Goal: Task Accomplishment & Management: Use online tool/utility

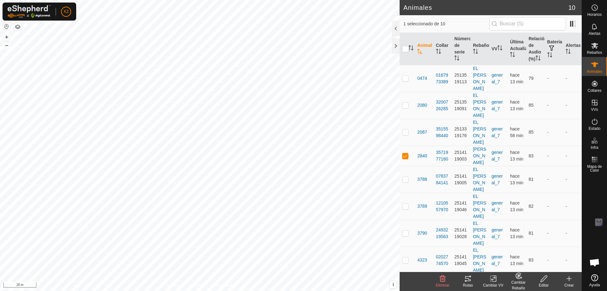
click at [476, 278] on tracks-svg-icon at bounding box center [468, 279] width 25 height 8
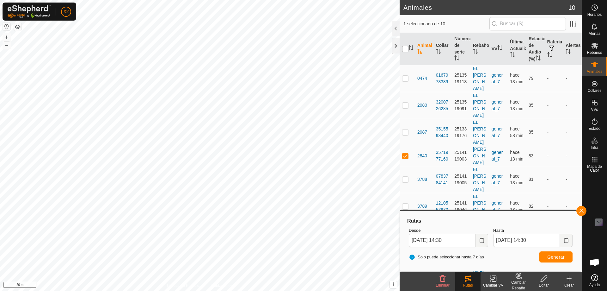
click at [403, 52] on input "checkbox" at bounding box center [405, 49] width 6 height 6
checkbox input "true"
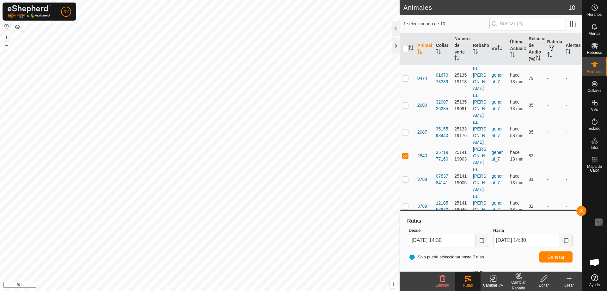
checkbox input "true"
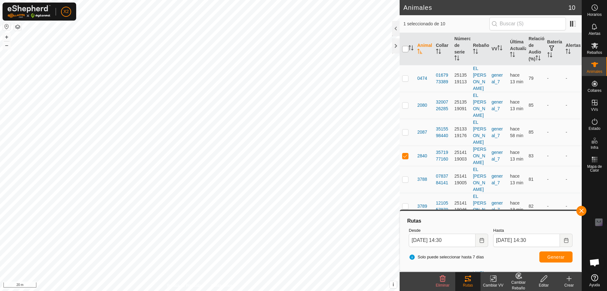
checkbox input "true"
click at [549, 256] on span "Generar" at bounding box center [556, 256] width 17 height 5
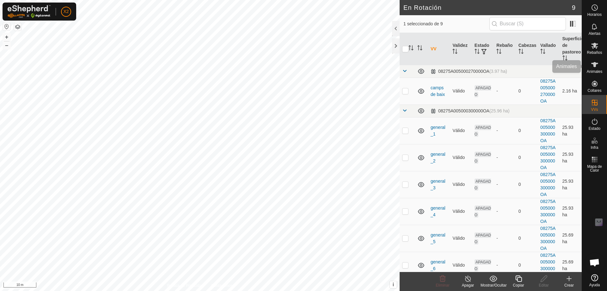
click at [592, 68] on icon at bounding box center [595, 65] width 8 height 8
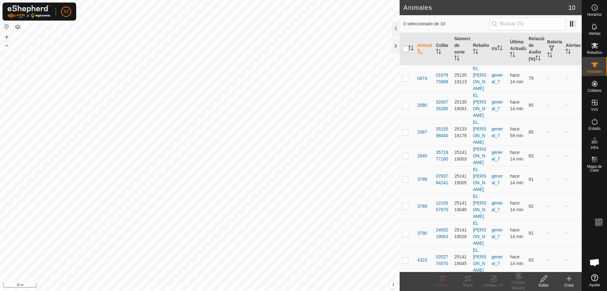
click at [405, 52] on input "checkbox" at bounding box center [405, 49] width 6 height 6
checkbox input "true"
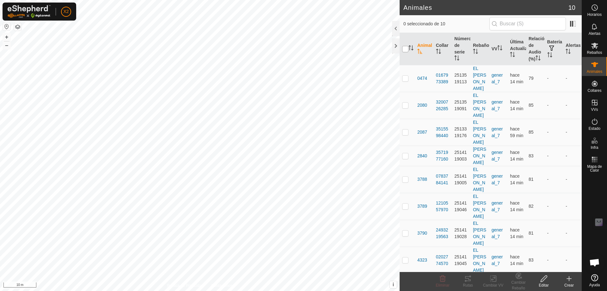
checkbox input "true"
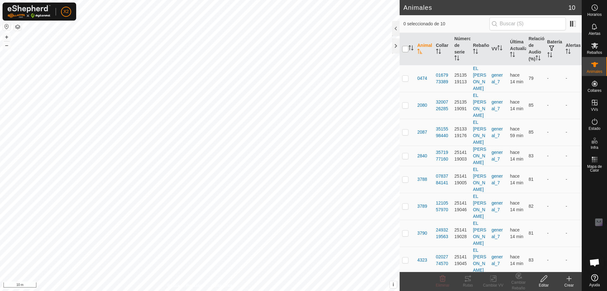
checkbox input "true"
click at [476, 280] on tracks-svg-icon at bounding box center [468, 279] width 25 height 8
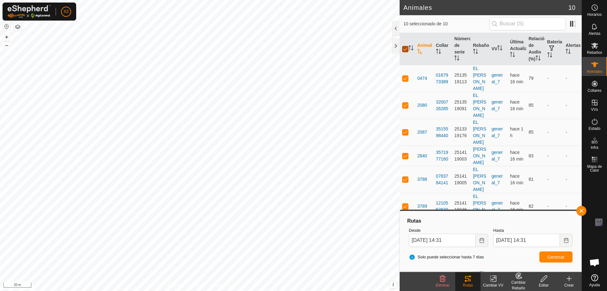
drag, startPoint x: 407, startPoint y: 51, endPoint x: 409, endPoint y: 59, distance: 8.1
click at [407, 51] on input "checkbox" at bounding box center [405, 49] width 6 height 6
checkbox input "false"
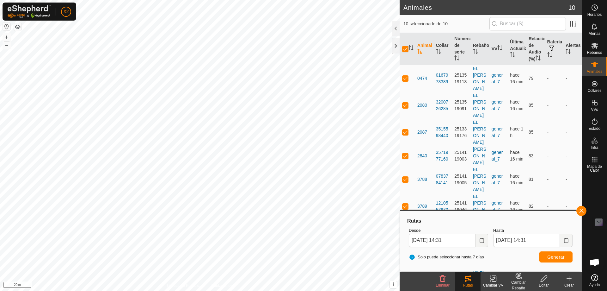
checkbox input "false"
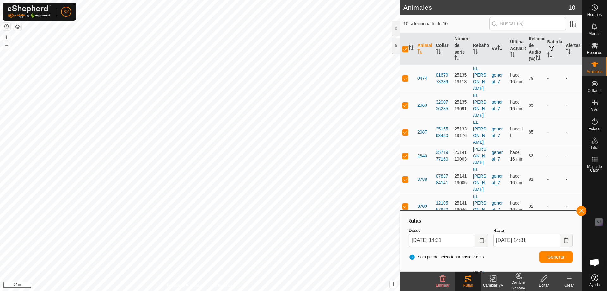
checkbox input "false"
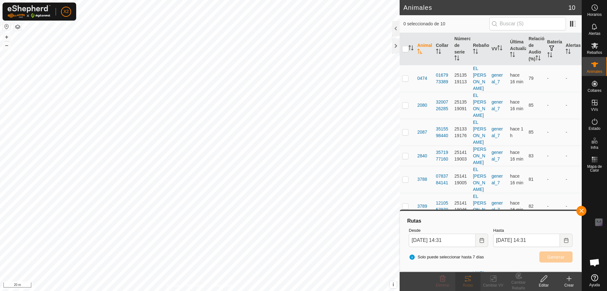
click at [549, 225] on div "Hasta [DATE] 14:31" at bounding box center [533, 237] width 84 height 25
click at [580, 213] on button "button" at bounding box center [582, 211] width 10 height 10
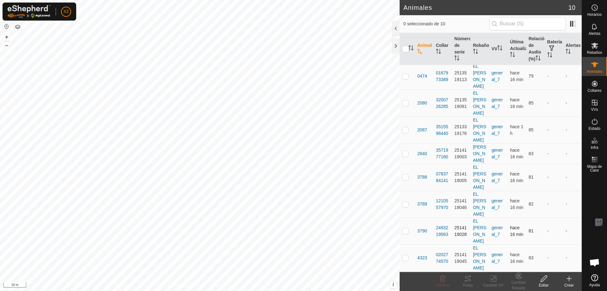
scroll to position [3, 0]
click at [408, 282] on p-checkbox at bounding box center [405, 284] width 6 height 5
click at [407, 282] on p-checkbox at bounding box center [405, 284] width 6 height 5
checkbox input "false"
